Goal: Navigation & Orientation: Find specific page/section

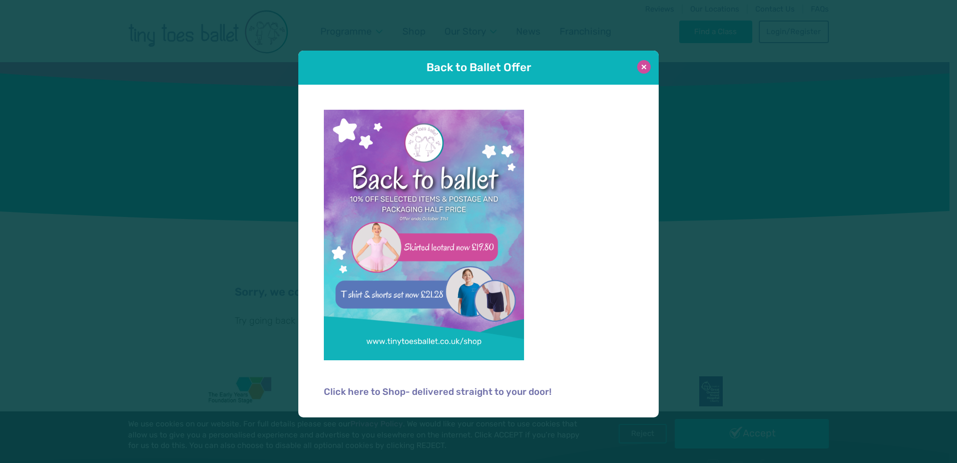
click at [644, 66] on button at bounding box center [644, 67] width 14 height 14
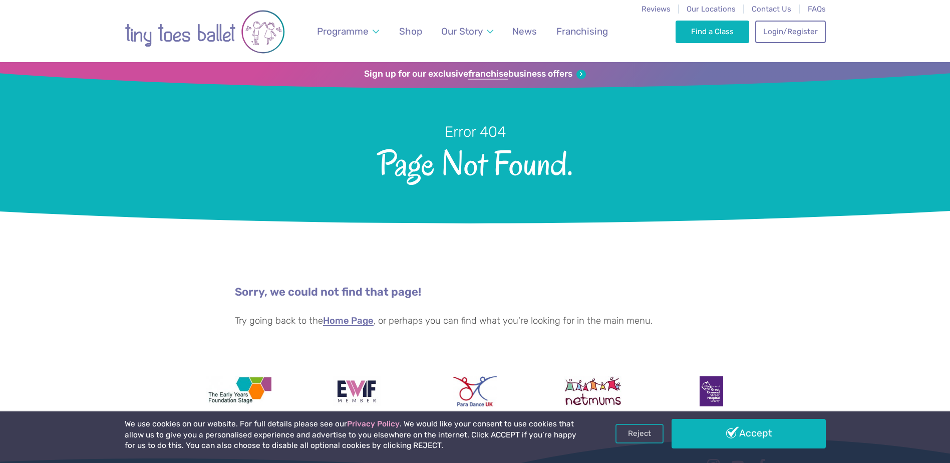
click at [361, 319] on link "Home Page" at bounding box center [348, 321] width 51 height 10
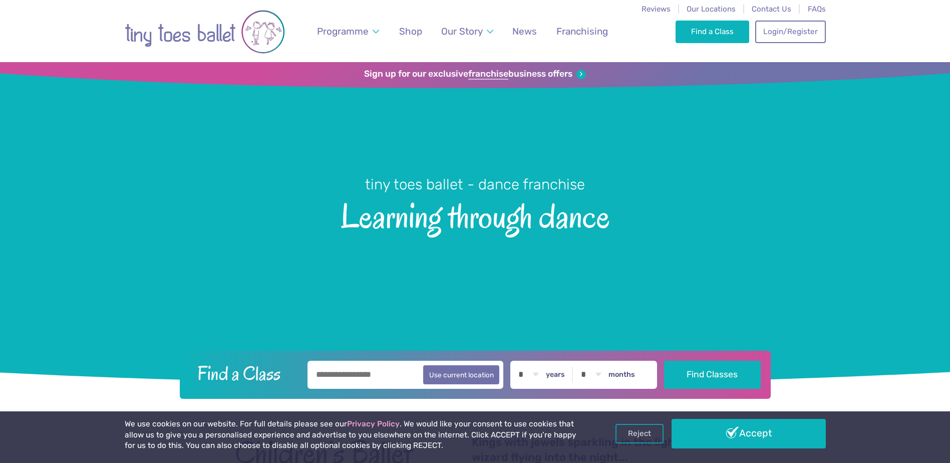
click at [397, 372] on input "text" at bounding box center [405, 374] width 196 height 28
click at [457, 371] on button "Use current location" at bounding box center [461, 373] width 77 height 19
type input "**********"
click at [385, 379] on input "**********" at bounding box center [405, 374] width 196 height 28
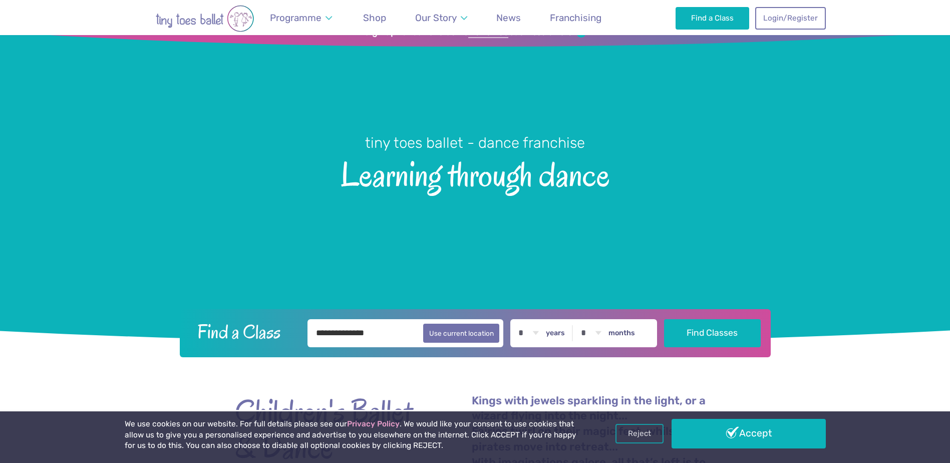
scroll to position [100, 0]
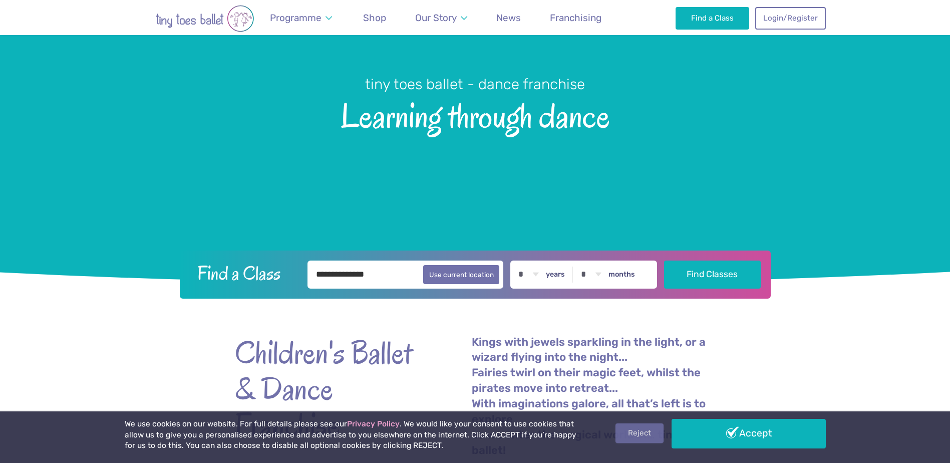
click at [657, 432] on link "Reject" at bounding box center [639, 432] width 48 height 19
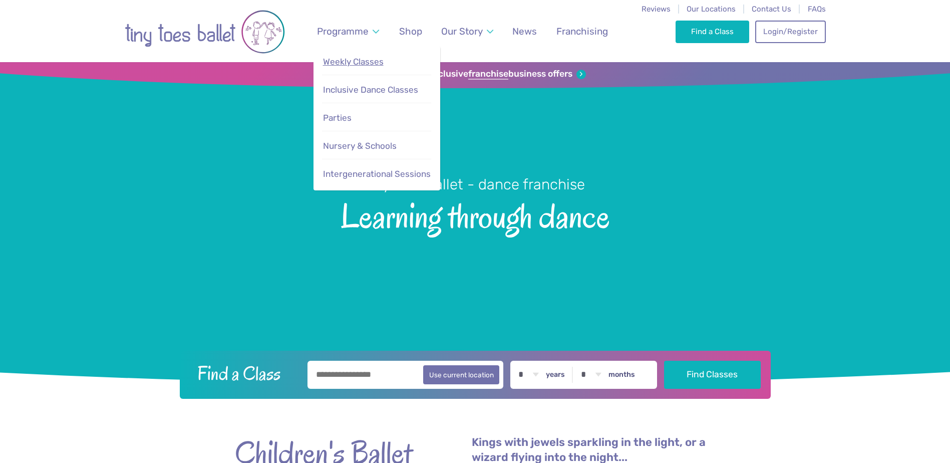
click at [355, 63] on span "Weekly Classes" at bounding box center [353, 62] width 61 height 10
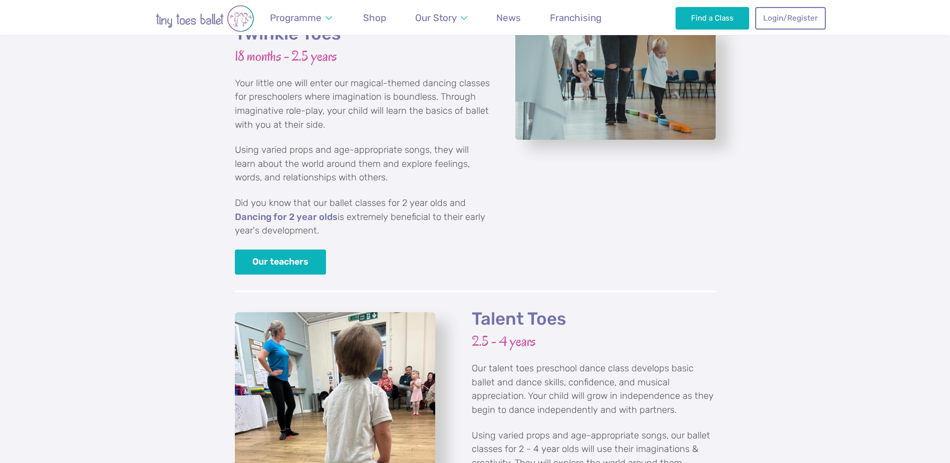
scroll to position [1352, 0]
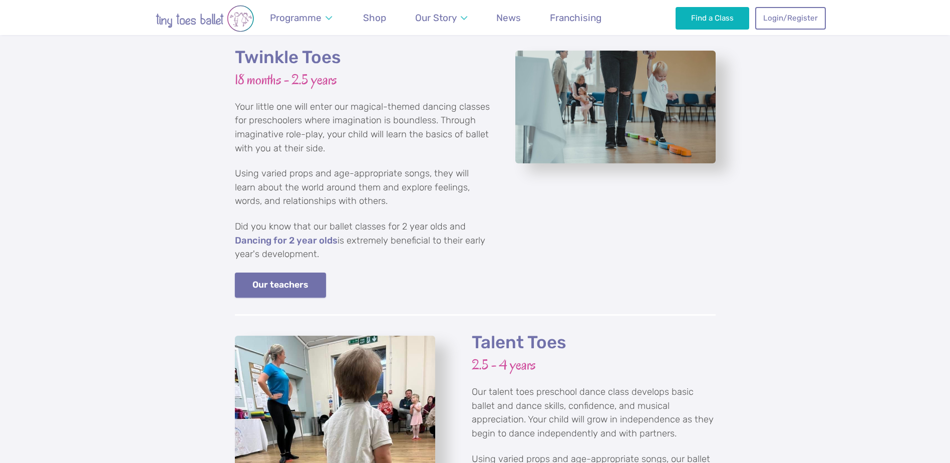
click at [280, 272] on link "Our teachers" at bounding box center [281, 285] width 92 height 26
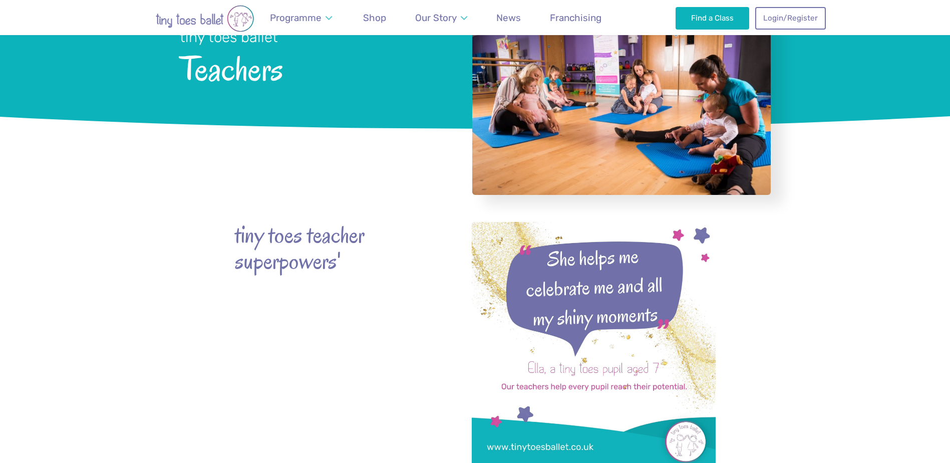
scroll to position [150, 0]
